Goal: Information Seeking & Learning: Learn about a topic

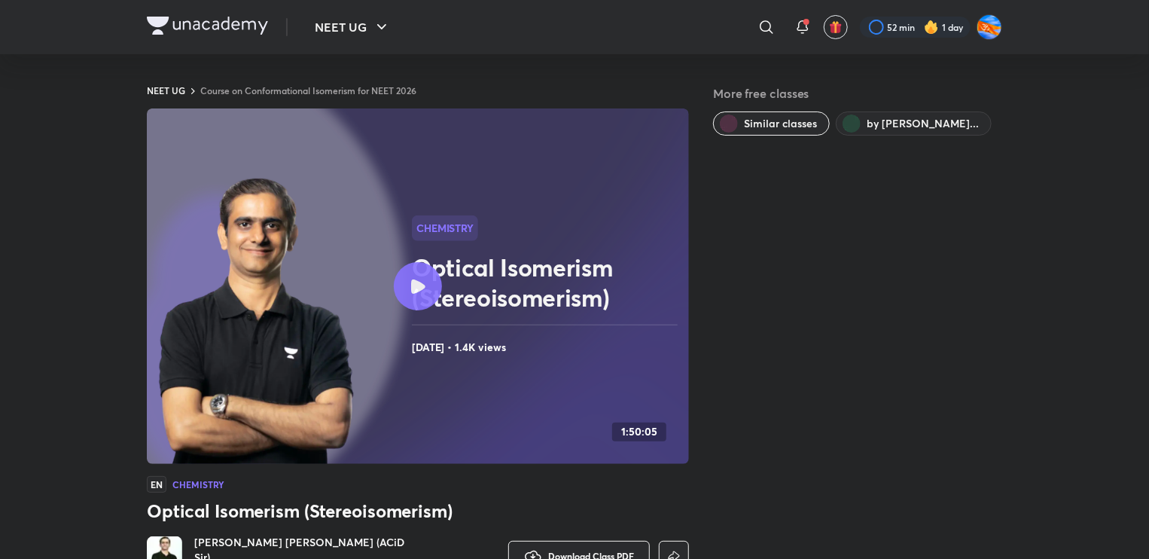
click at [196, 13] on div "NEET UG ​ 52 min 1 day" at bounding box center [574, 27] width 855 height 54
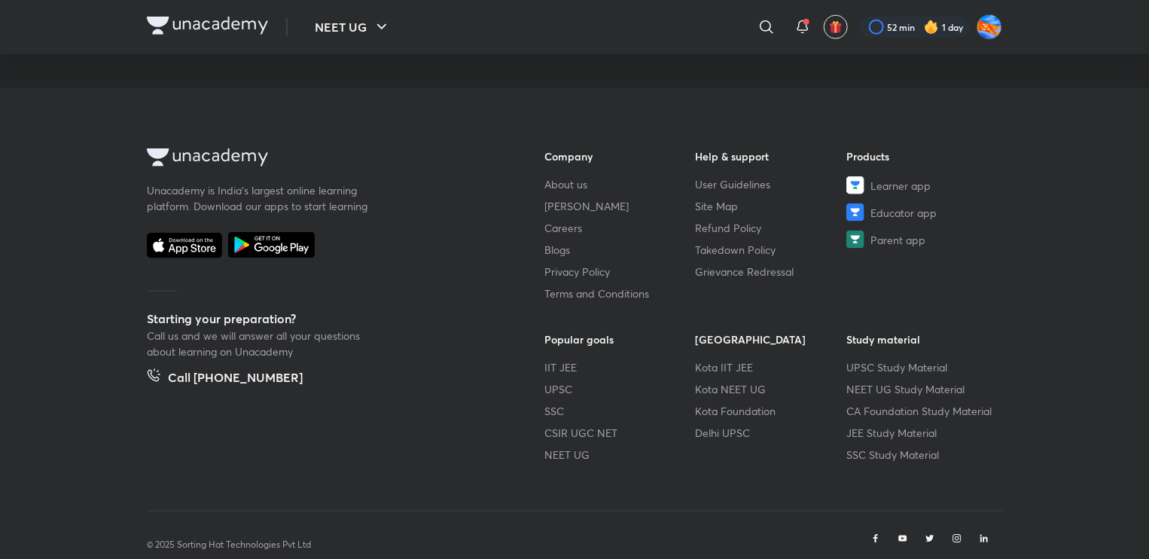
scroll to position [904, 0]
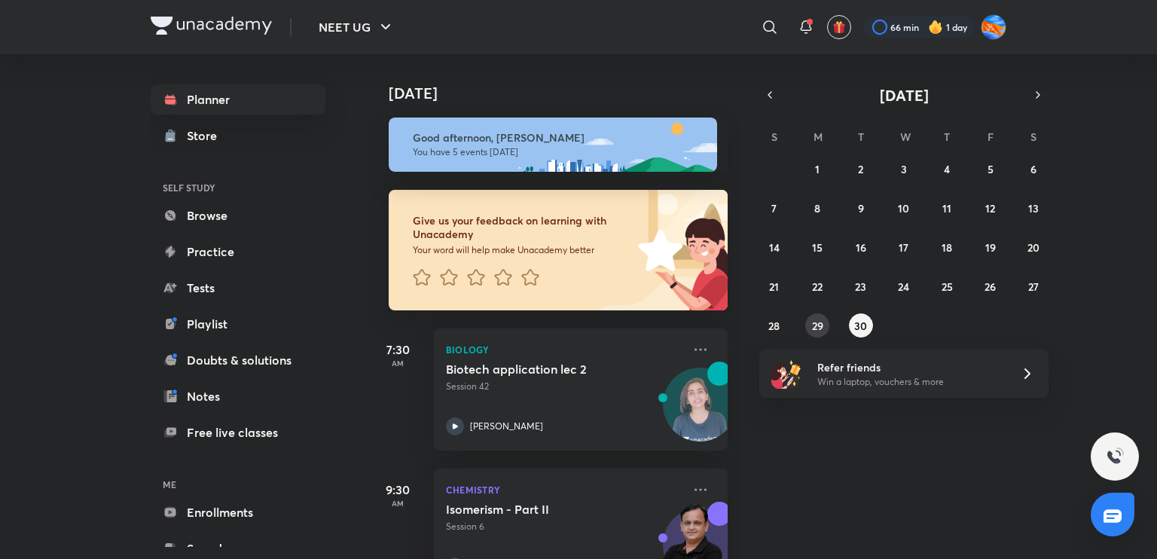
click at [822, 313] on div "31 1 2 3 4 5 6 7 8 9 10 11 12 13 14 15 16 17 18 19 20 21 22 23 24 25 26 27 28 2…" at bounding box center [903, 247] width 289 height 181
click at [821, 316] on button "29" at bounding box center [817, 325] width 24 height 24
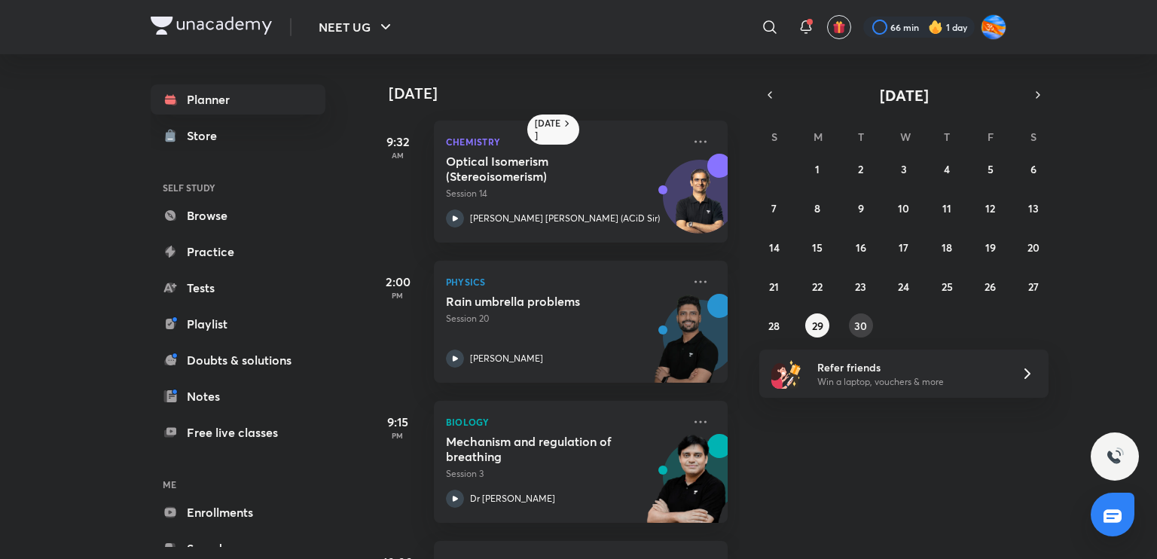
click at [855, 324] on abbr "30" at bounding box center [860, 326] width 13 height 14
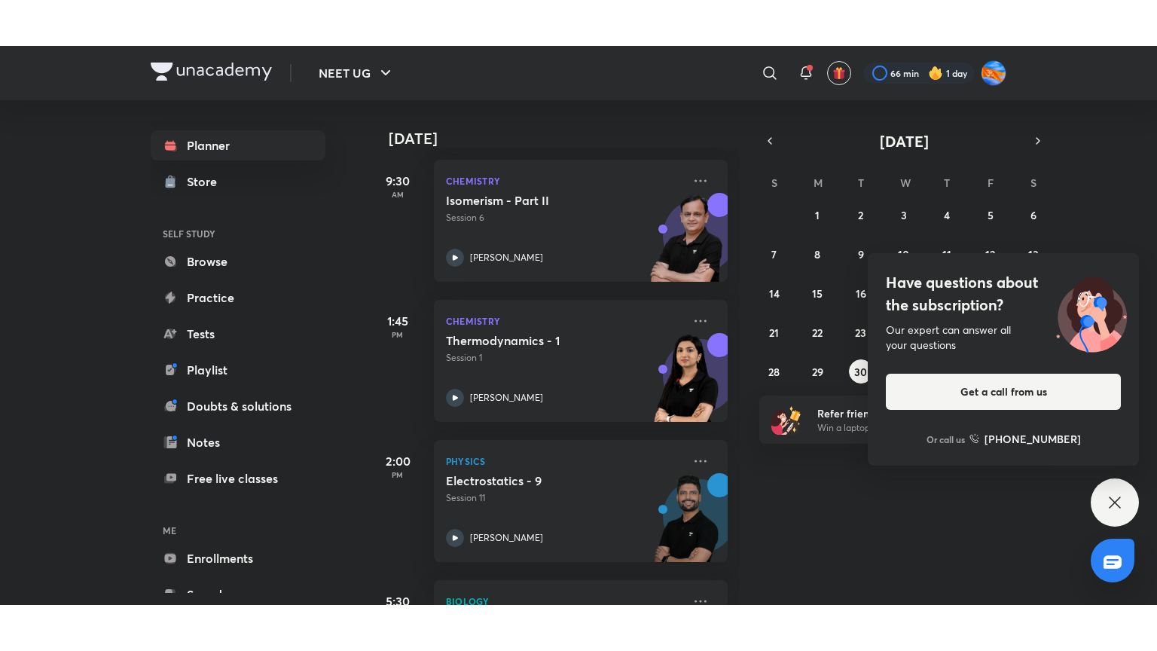
scroll to position [355, 0]
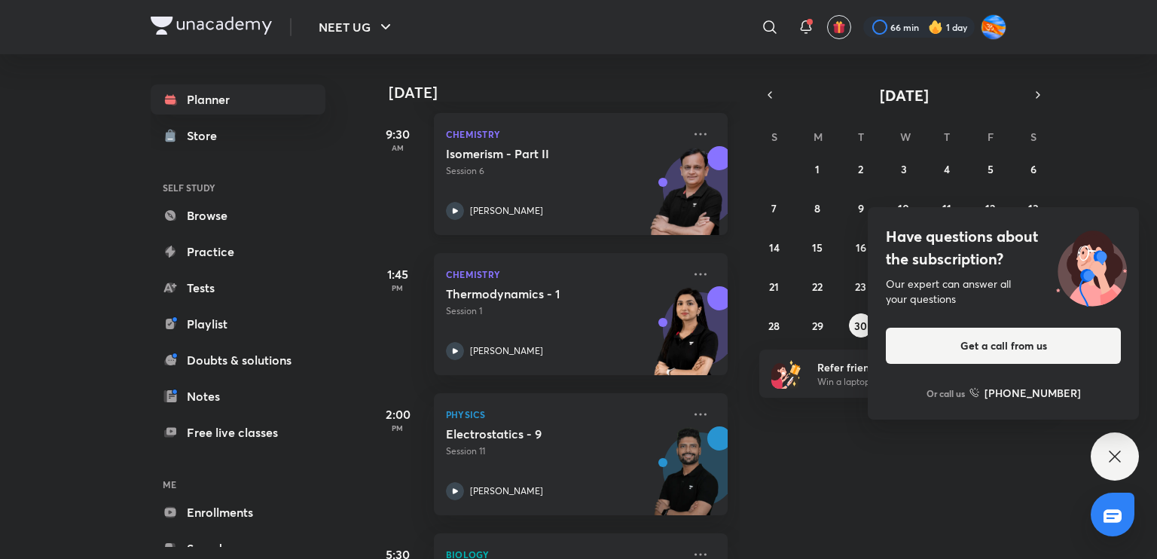
click at [480, 217] on div "[PERSON_NAME]" at bounding box center [564, 211] width 236 height 18
